Goal: Task Accomplishment & Management: Use online tool/utility

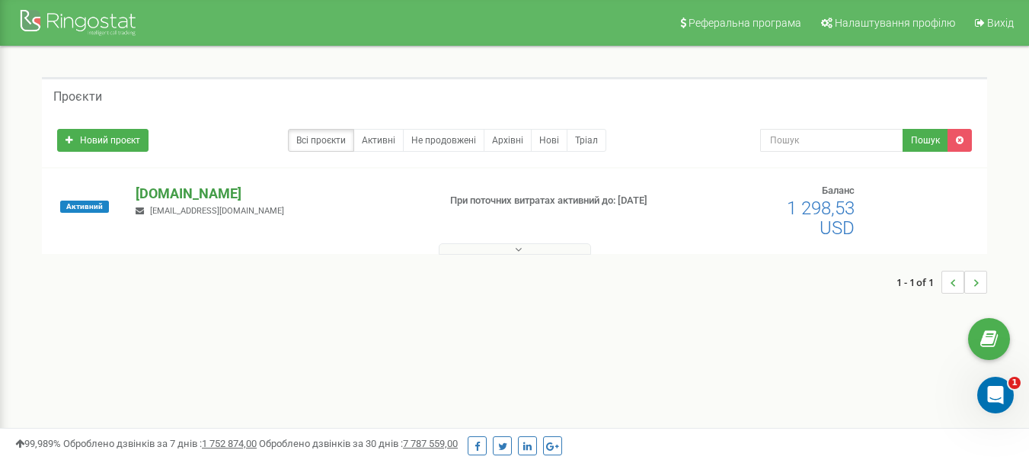
click at [171, 192] on p "[DOMAIN_NAME]" at bounding box center [281, 194] width 290 height 20
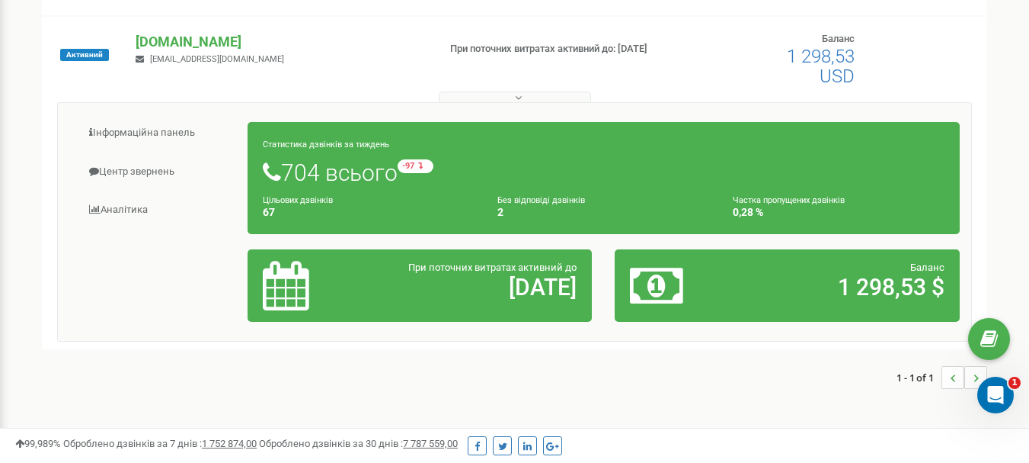
scroll to position [152, 0]
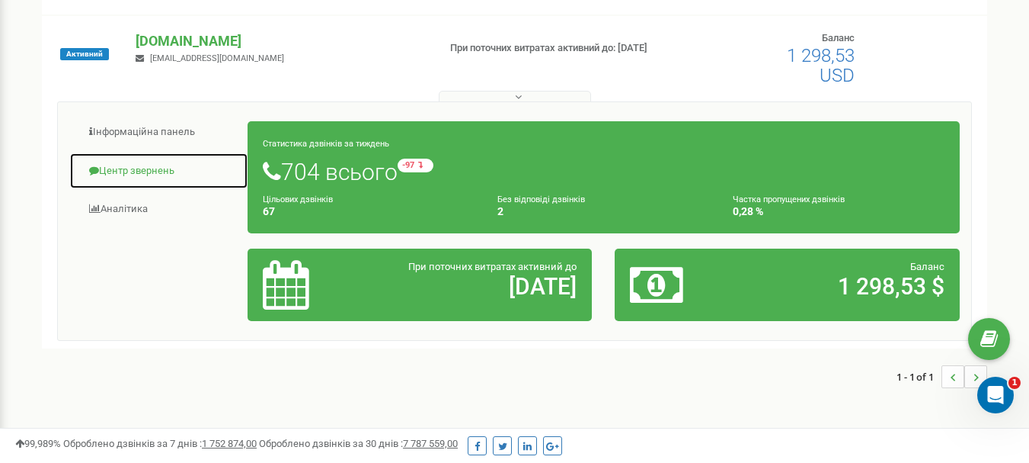
click at [130, 170] on link "Центр звернень" at bounding box center [158, 170] width 179 height 37
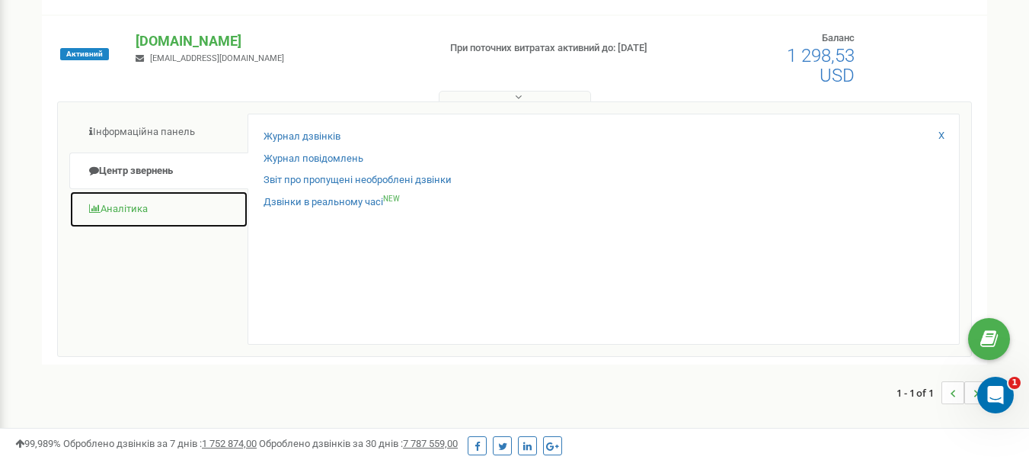
click at [120, 210] on link "Аналiтика" at bounding box center [158, 208] width 179 height 37
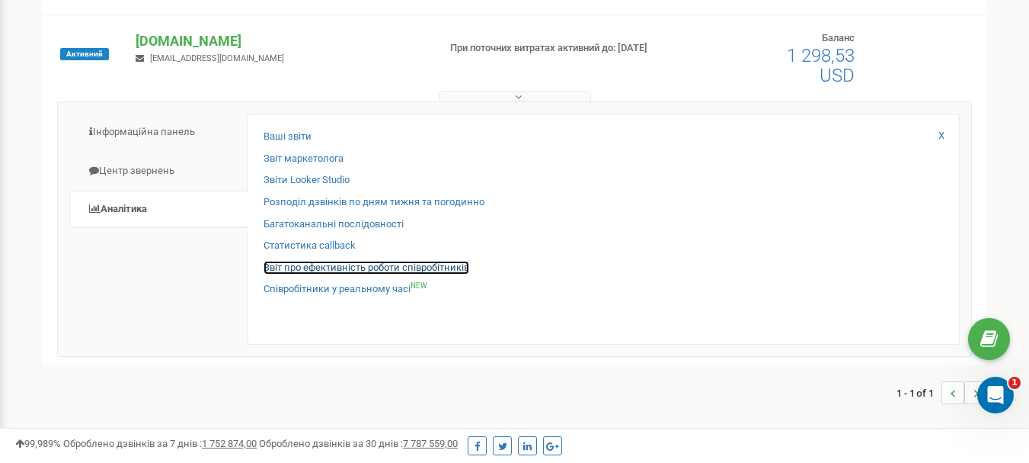
click at [284, 265] on link "Звіт про ефективність роботи співробітників" at bounding box center [367, 268] width 206 height 14
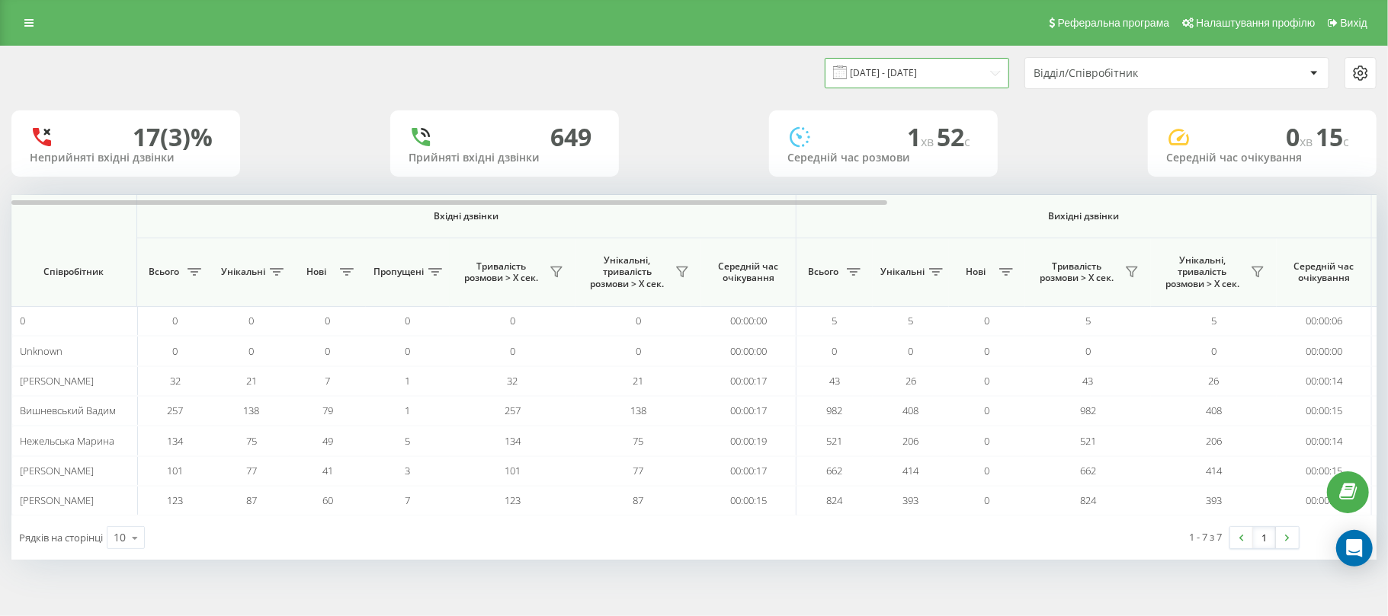
click at [878, 72] on input "21.07.2025 - 21.08.2025" at bounding box center [916, 73] width 184 height 30
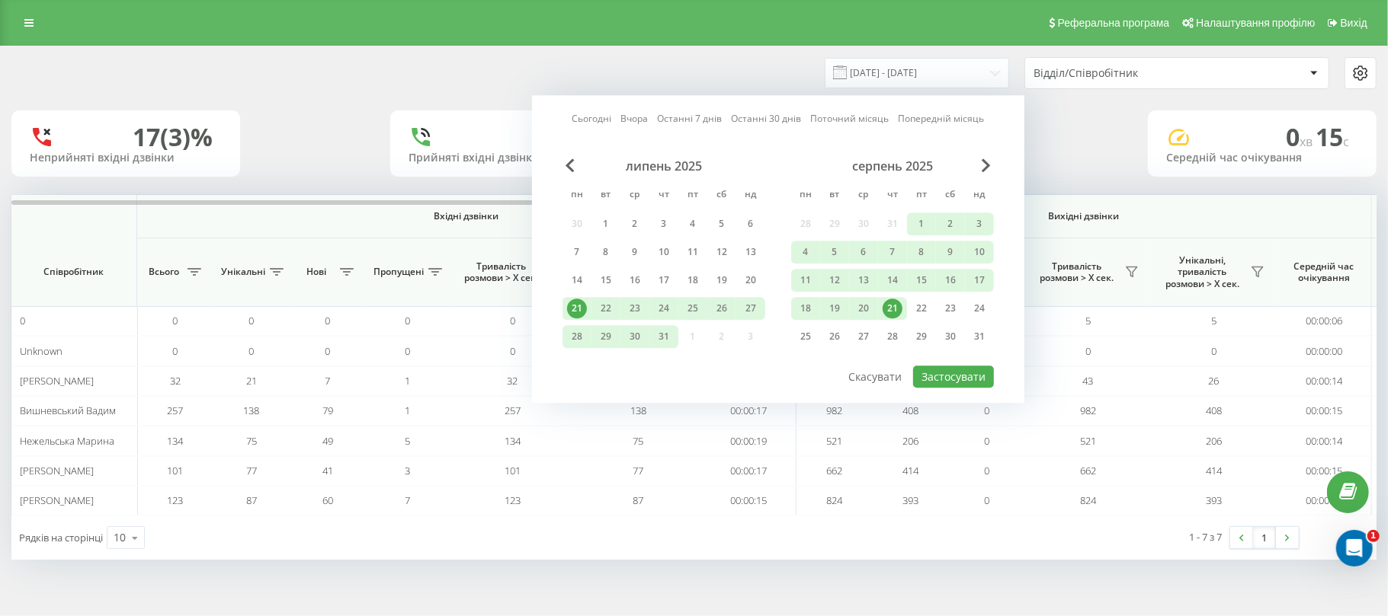
click at [895, 306] on div "21" at bounding box center [892, 309] width 20 height 20
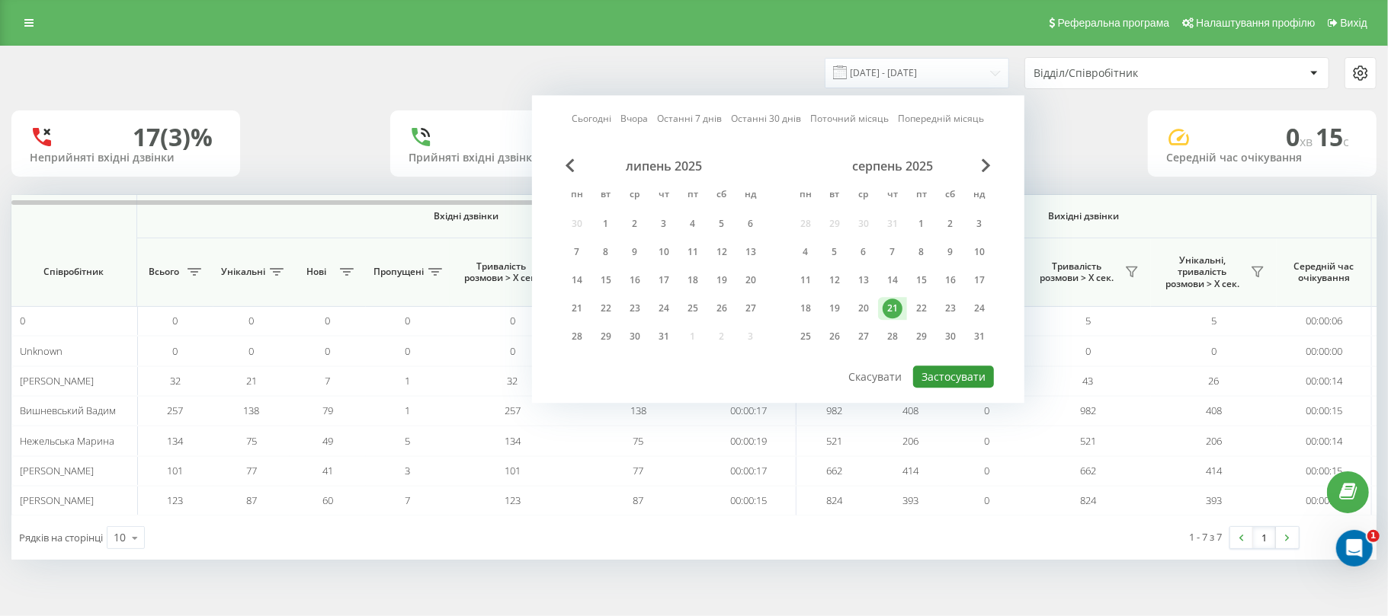
click at [936, 370] on button "Застосувати" at bounding box center [953, 377] width 81 height 22
type input "21.08.2025 - 21.08.2025"
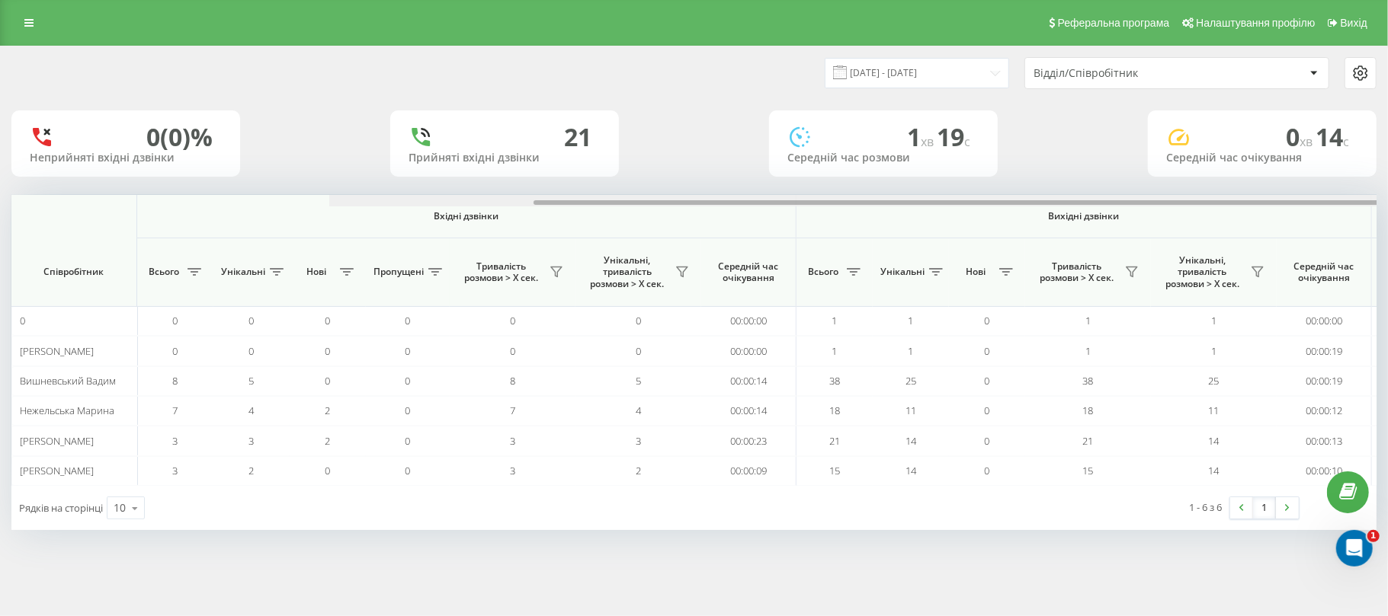
scroll to position [0, 760]
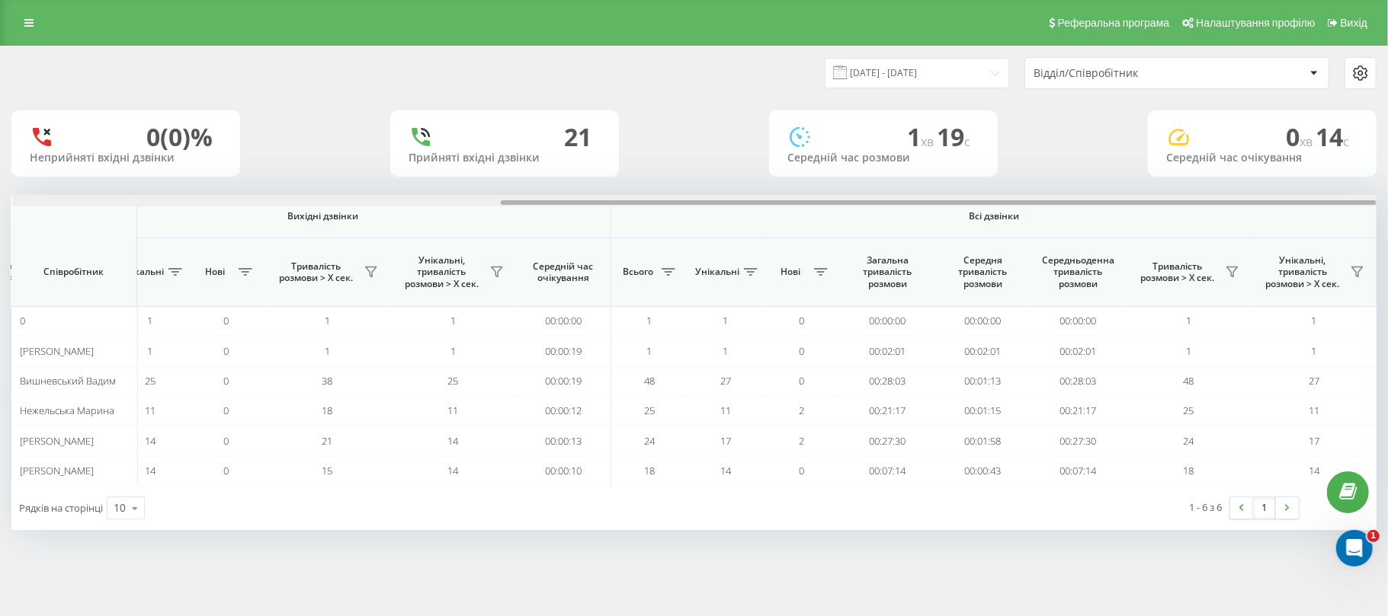
drag, startPoint x: 341, startPoint y: 202, endPoint x: 1032, endPoint y: 239, distance: 691.4
click at [1032, 239] on div "Вхідні дзвінки Вихідні дзвінки Всі дзвінки Співробітник Всього Унікальні Нові П…" at bounding box center [693, 340] width 1365 height 291
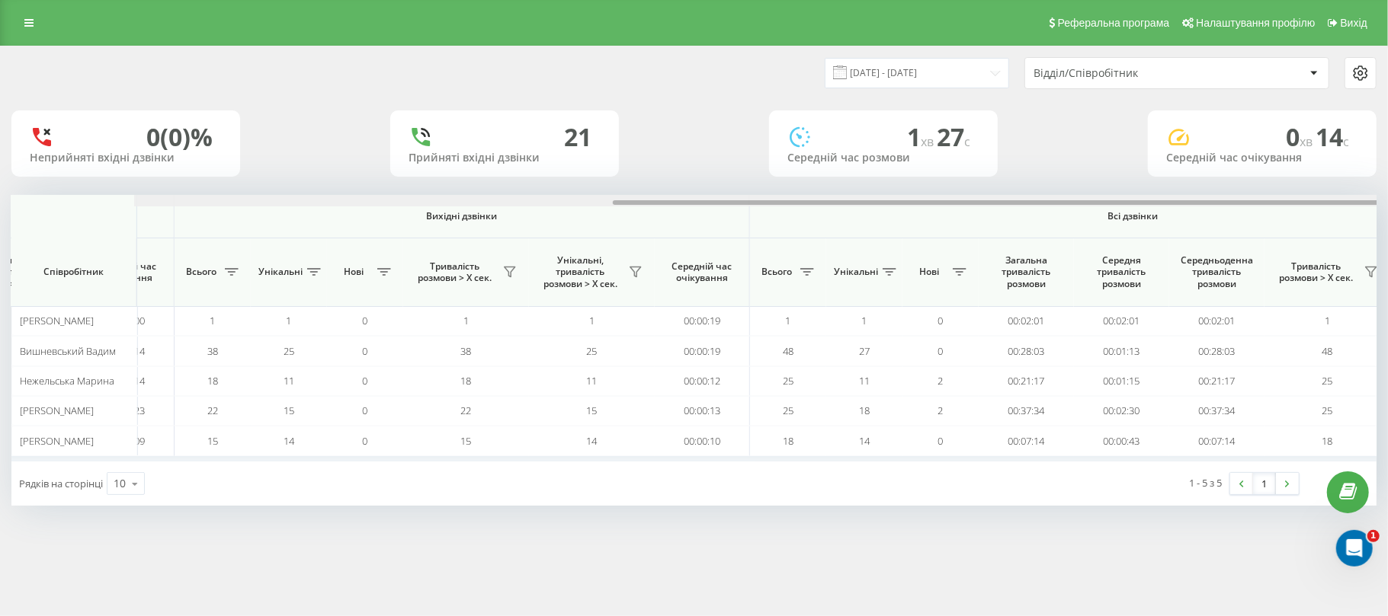
scroll to position [0, 760]
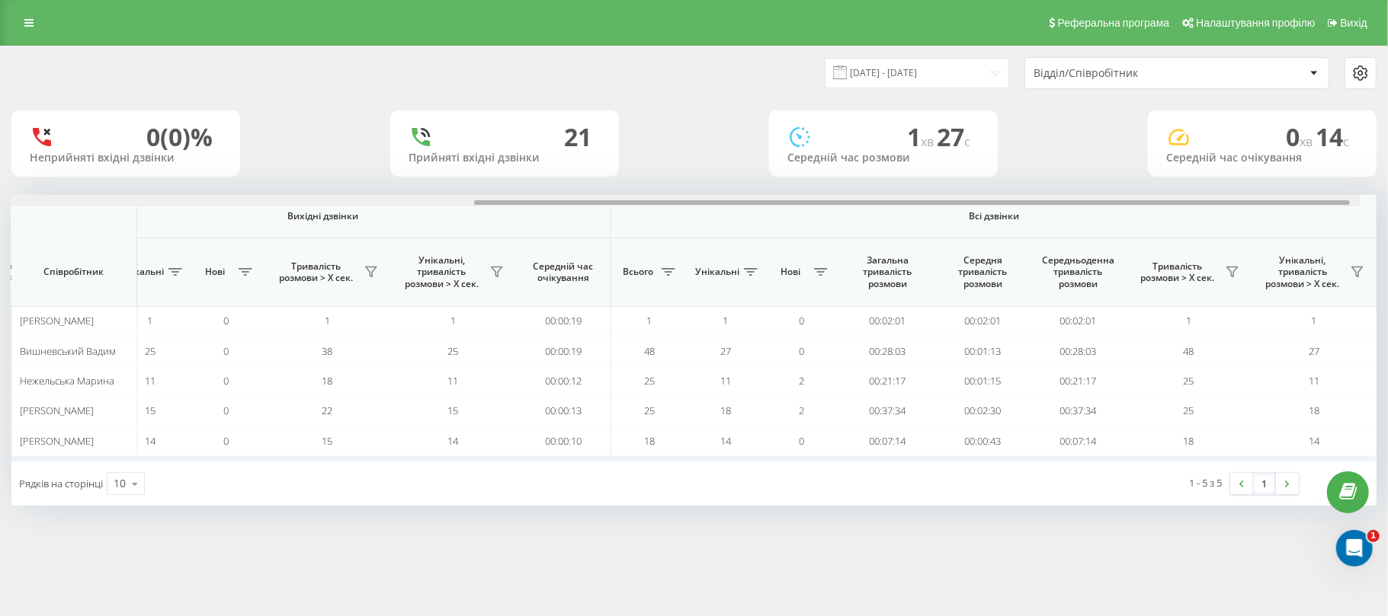
drag, startPoint x: 407, startPoint y: 202, endPoint x: 1010, endPoint y: 230, distance: 604.2
click at [1010, 230] on div "Вхідні дзвінки Вихідні дзвінки Всі дзвінки Співробітник Всього Унікальні Нові П…" at bounding box center [693, 328] width 1365 height 267
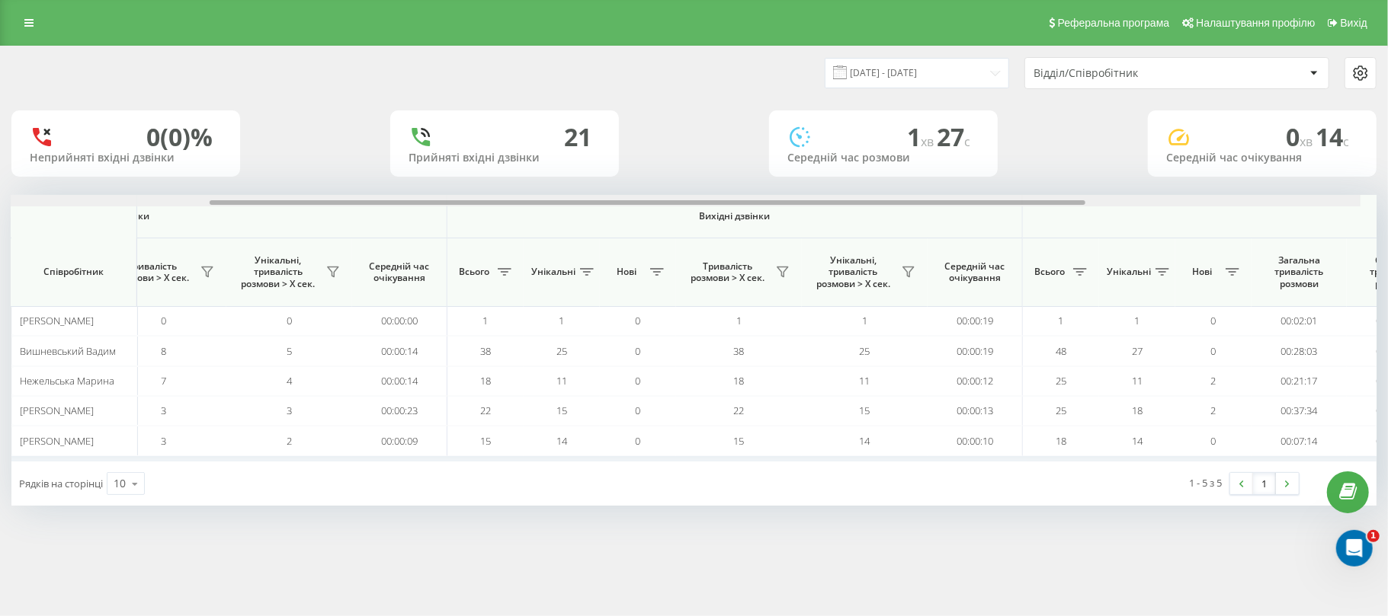
scroll to position [0, 333]
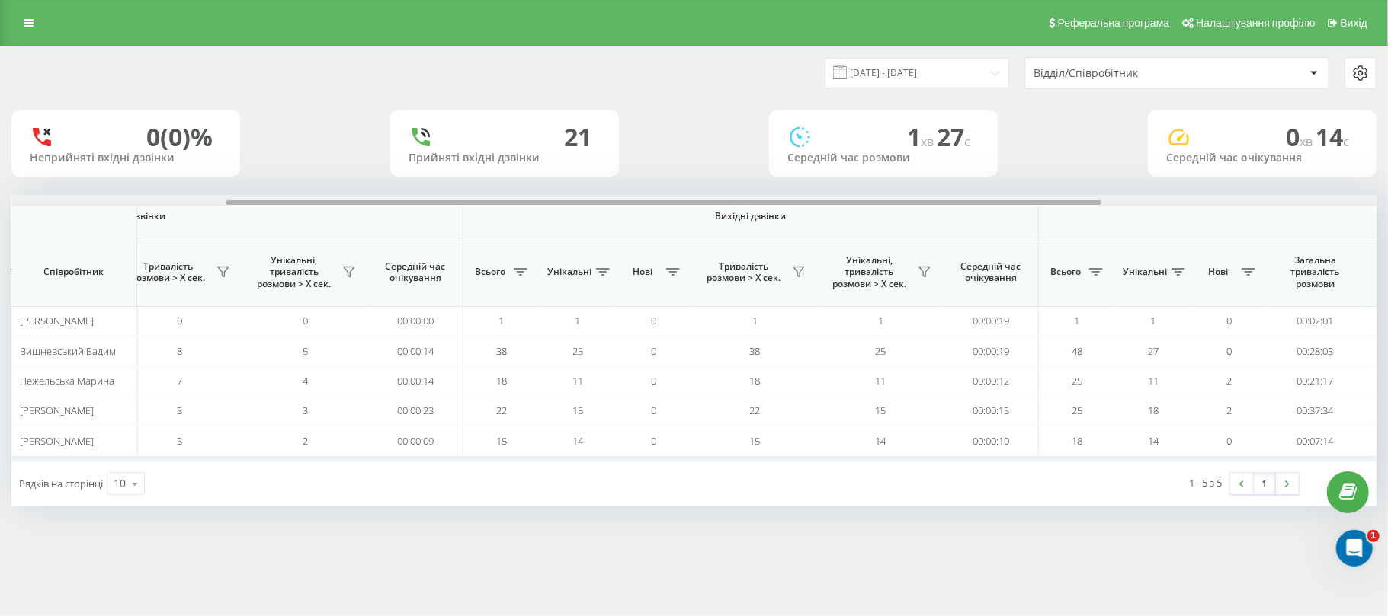
drag, startPoint x: 528, startPoint y: 201, endPoint x: 253, endPoint y: 242, distance: 278.1
click at [253, 242] on div "Вхідні дзвінки Вихідні дзвінки Всі дзвінки Співробітник Всього Унікальні Нові П…" at bounding box center [693, 328] width 1365 height 267
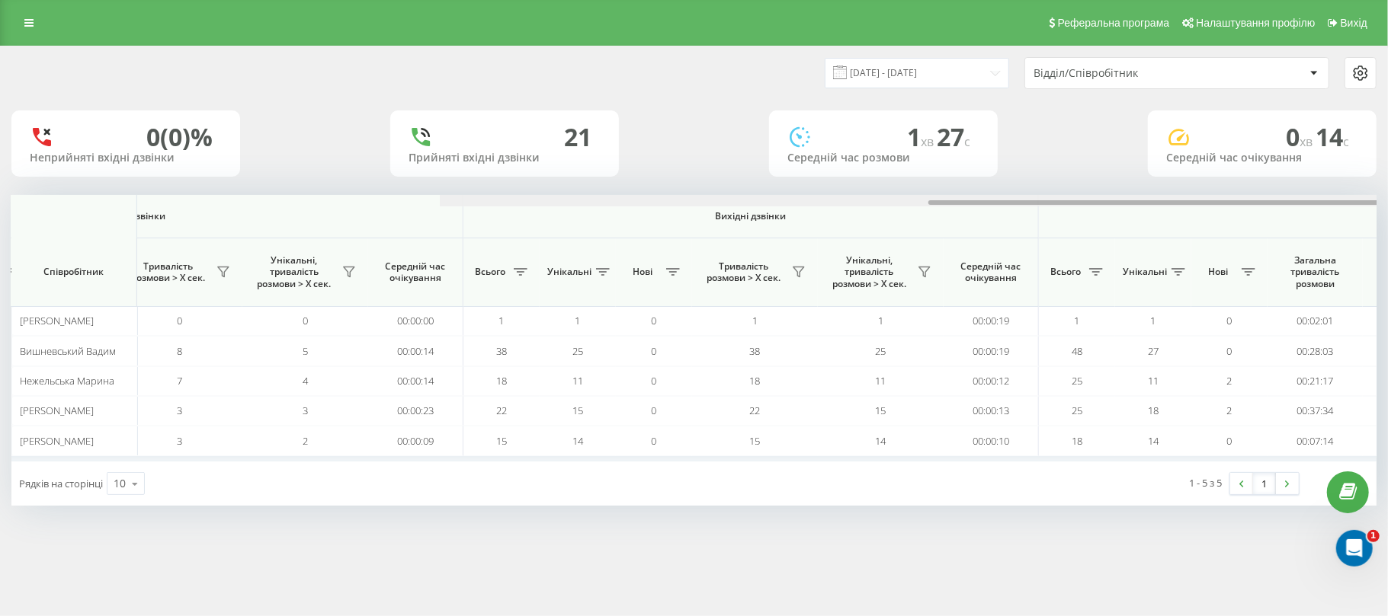
click at [440, 198] on div at bounding box center [1122, 200] width 1365 height 11
